Goal: Task Accomplishment & Management: Use online tool/utility

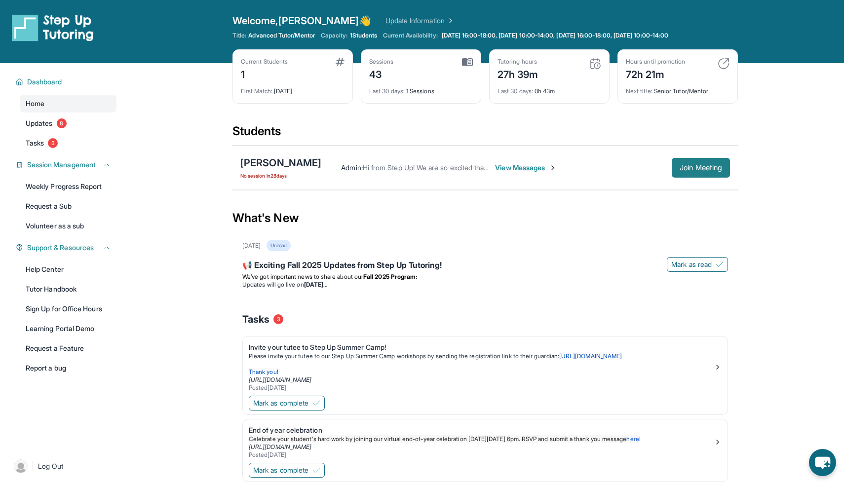
click at [698, 167] on span "Join Meeting" at bounding box center [700, 168] width 42 height 6
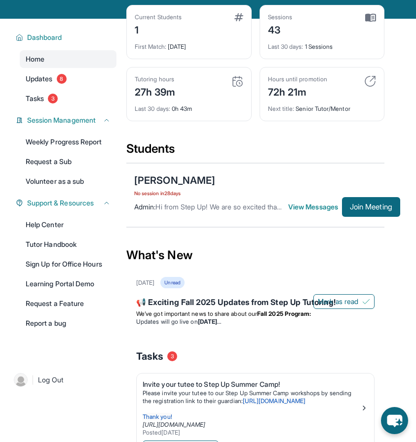
scroll to position [76, 0]
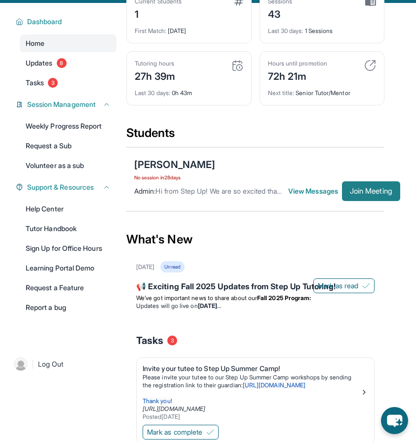
click at [362, 196] on button "Join Meeting" at bounding box center [371, 192] width 58 height 20
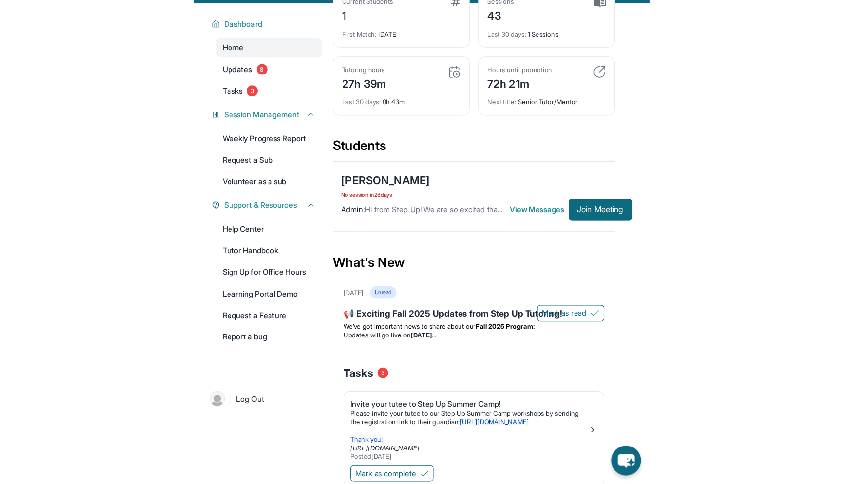
scroll to position [0, 0]
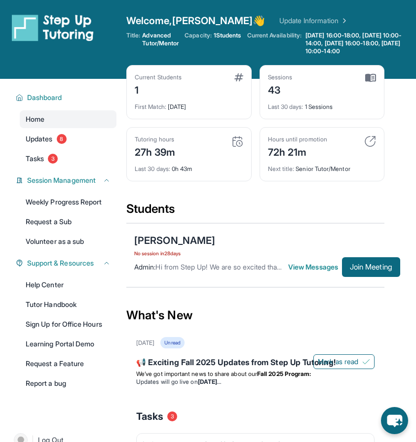
click at [338, 22] on img at bounding box center [343, 21] width 10 height 10
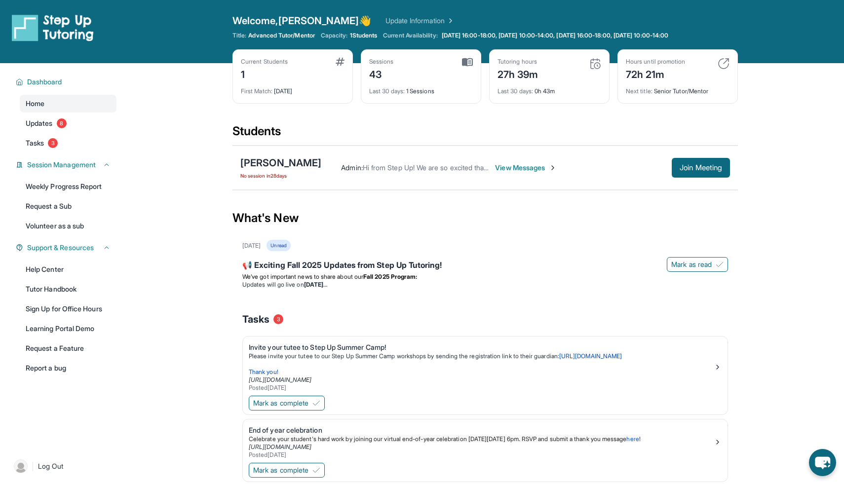
click at [444, 21] on img at bounding box center [449, 21] width 10 height 10
click at [505, 169] on span "View Messages" at bounding box center [526, 168] width 62 height 10
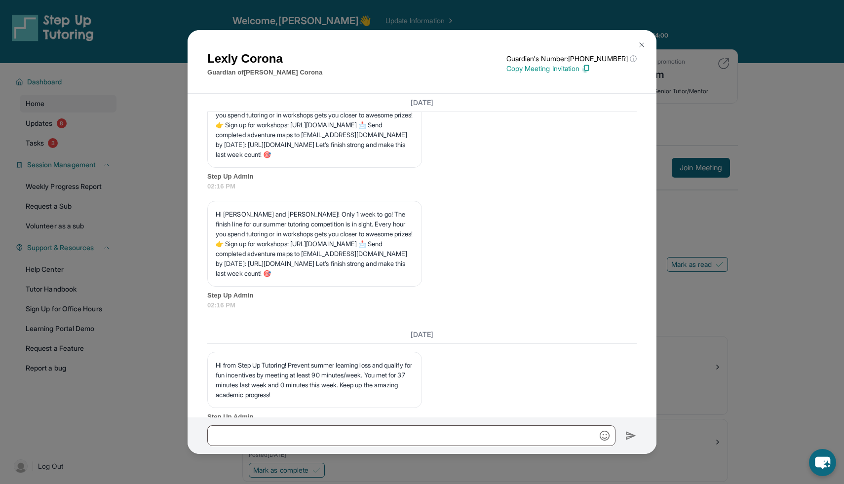
scroll to position [29272, 0]
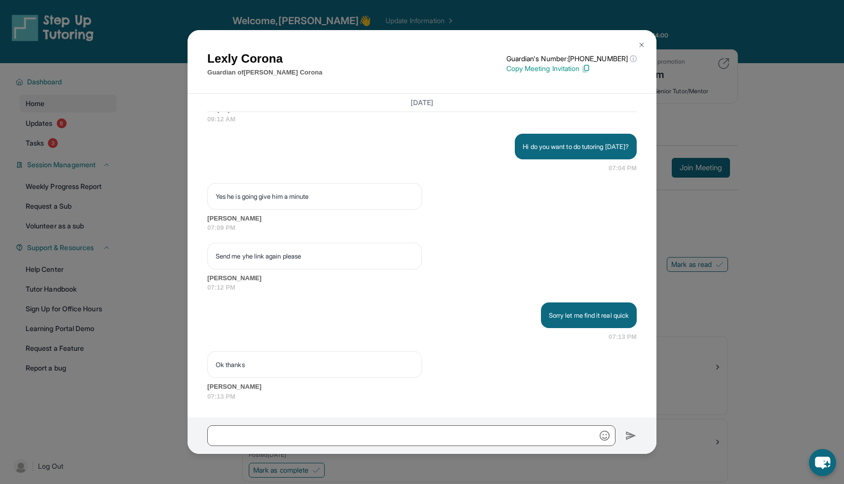
click at [557, 70] on p "Copy Meeting Invitation" at bounding box center [571, 69] width 130 height 10
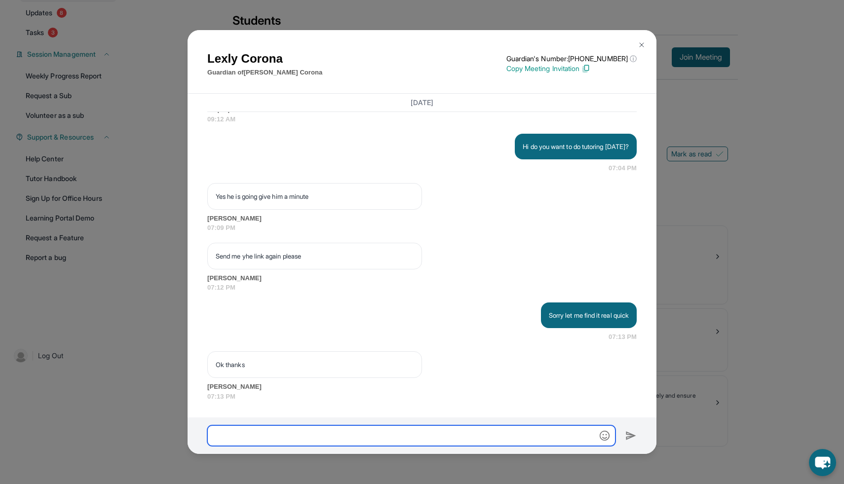
click at [258, 445] on input "text" at bounding box center [411, 435] width 408 height 21
paste input "**********"
type input "**********"
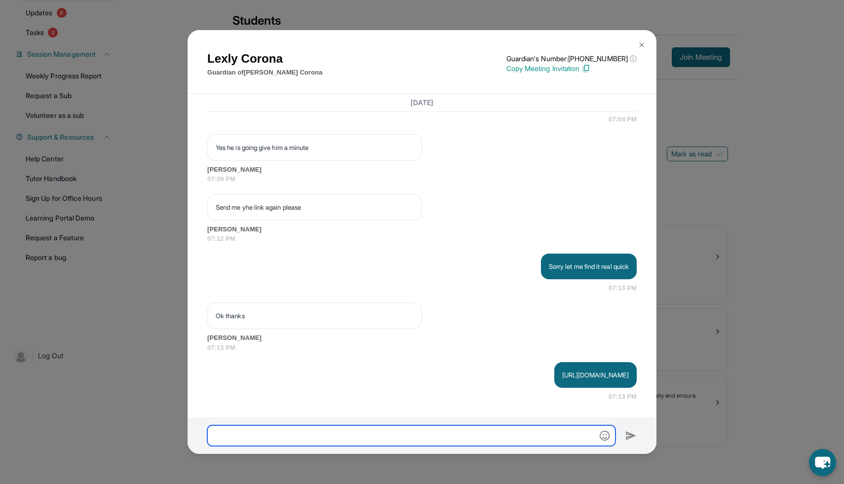
scroll to position [29320, 0]
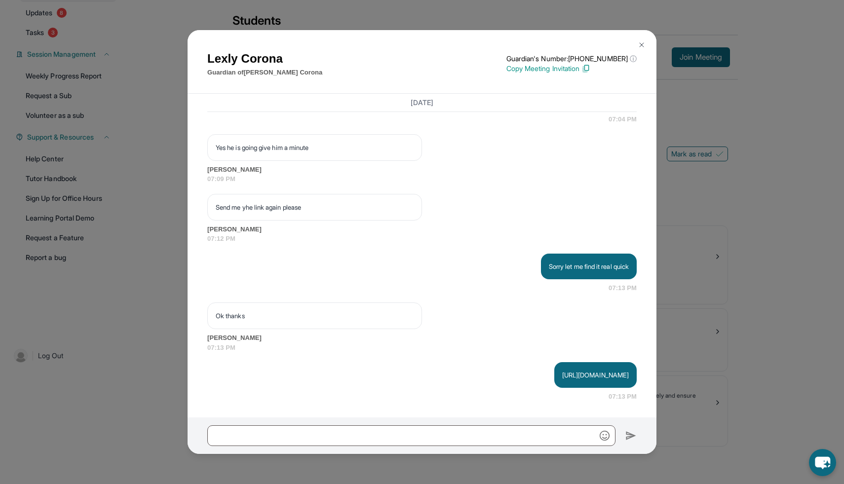
click at [643, 42] on img at bounding box center [641, 45] width 8 height 8
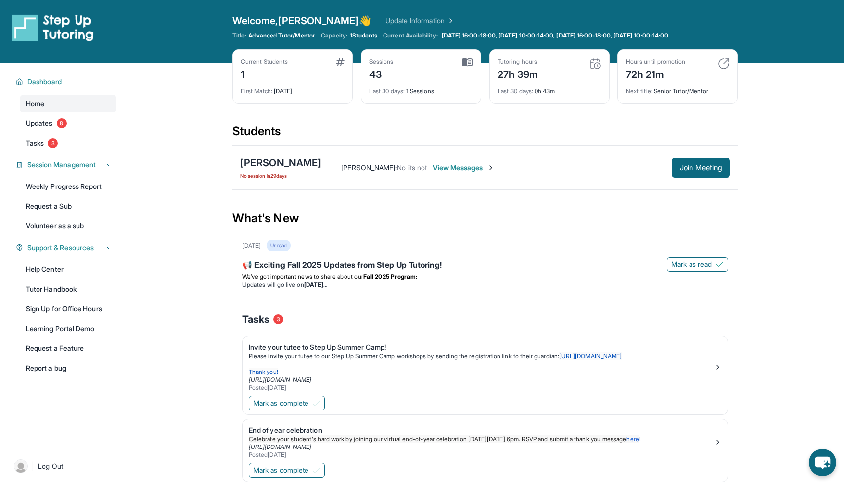
click at [447, 168] on span "View Messages" at bounding box center [464, 168] width 62 height 10
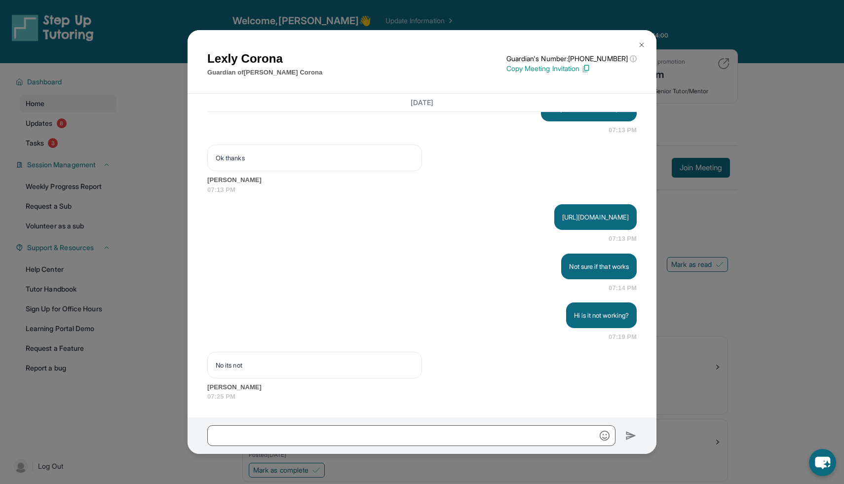
scroll to position [29478, 0]
click at [590, 70] on img at bounding box center [585, 68] width 9 height 9
drag, startPoint x: 453, startPoint y: 218, endPoint x: 619, endPoint y: 223, distance: 166.3
click at [619, 223] on div "[URL][DOMAIN_NAME]" at bounding box center [595, 217] width 82 height 26
copy p "[URL][DOMAIN_NAME]"
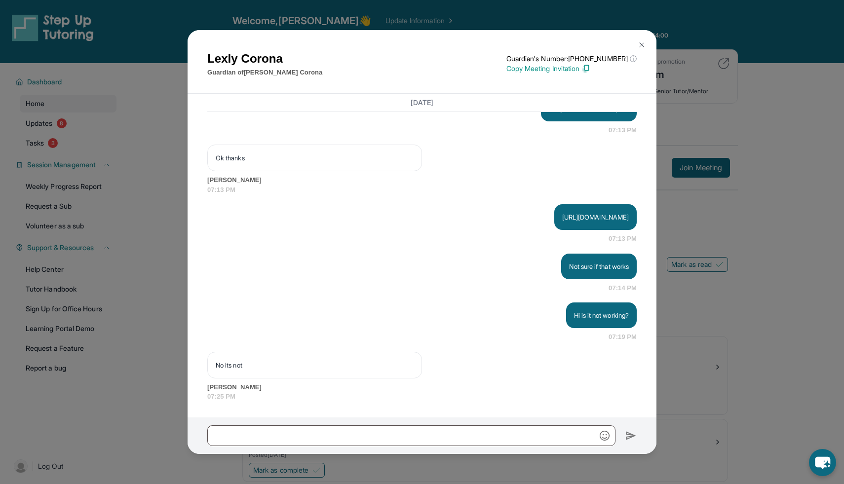
click at [566, 182] on span "[PERSON_NAME]" at bounding box center [421, 180] width 429 height 10
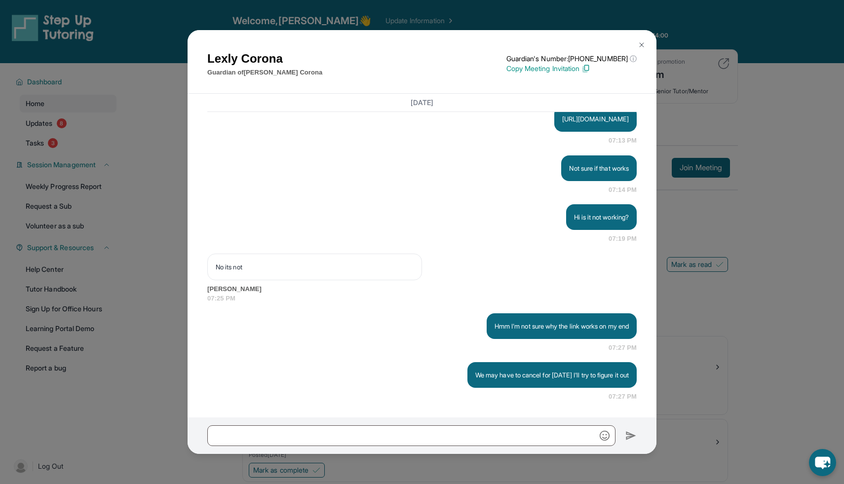
scroll to position [29576, 0]
click at [639, 44] on img at bounding box center [641, 45] width 8 height 8
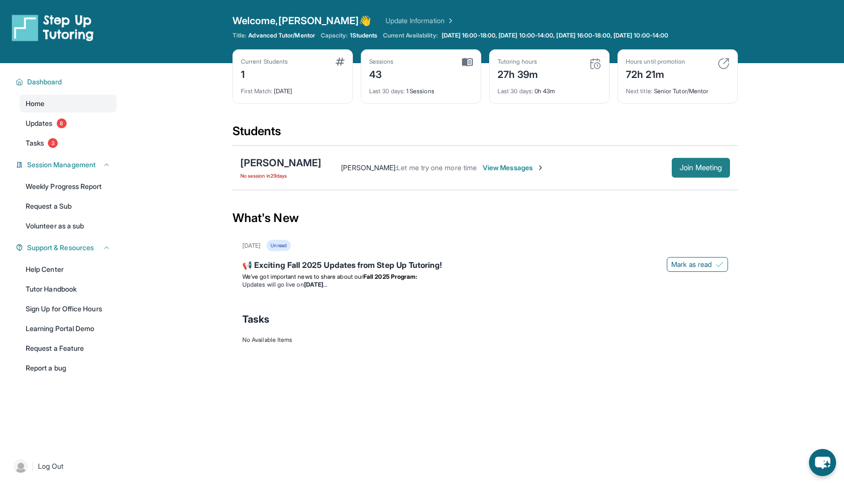
click at [679, 176] on button "Join Meeting" at bounding box center [700, 168] width 58 height 20
